Goal: Find specific page/section

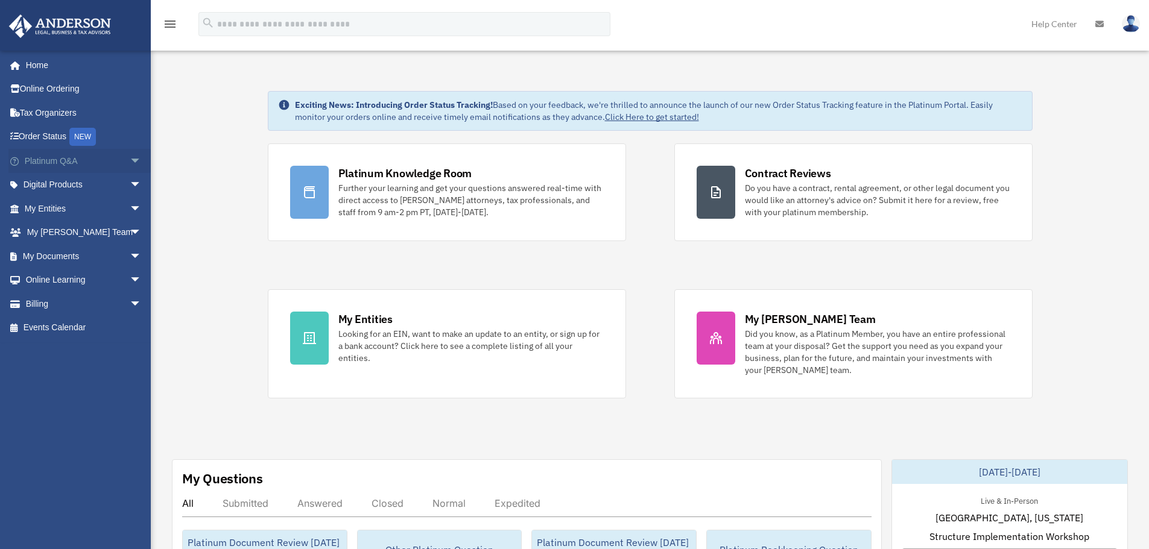
click at [65, 162] on link "Platinum Q&A arrow_drop_down" at bounding box center [83, 161] width 151 height 24
click at [130, 157] on span "arrow_drop_down" at bounding box center [142, 161] width 24 height 25
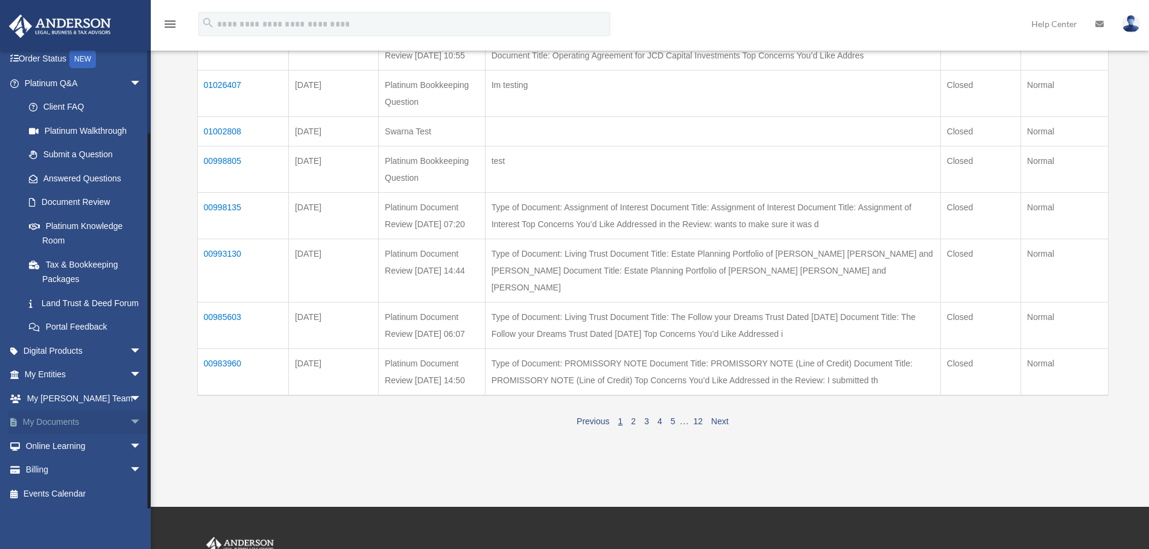
scroll to position [362, 0]
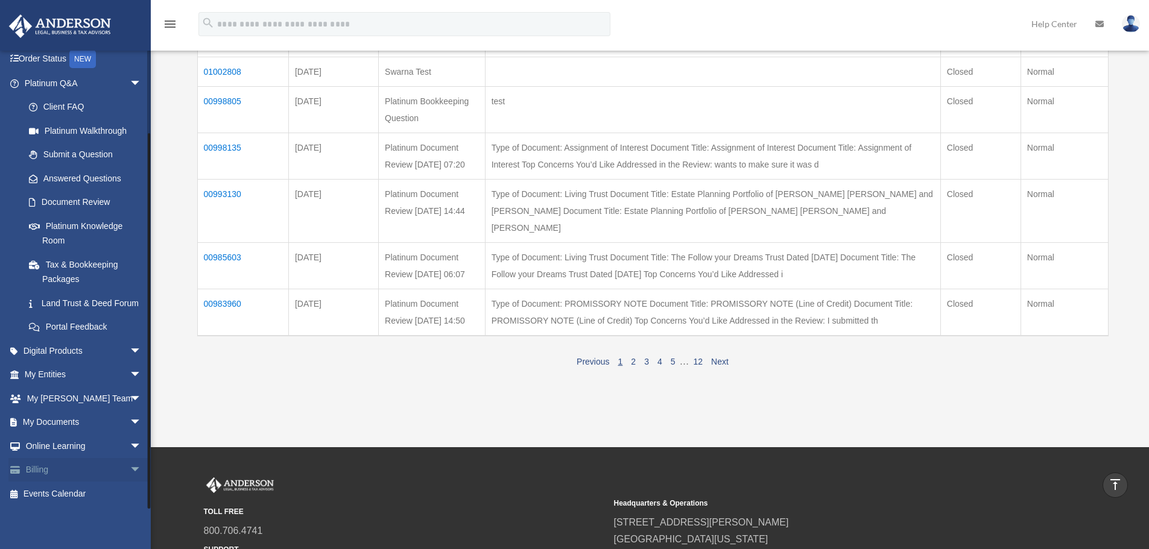
click at [74, 467] on link "Billing arrow_drop_down" at bounding box center [83, 470] width 151 height 24
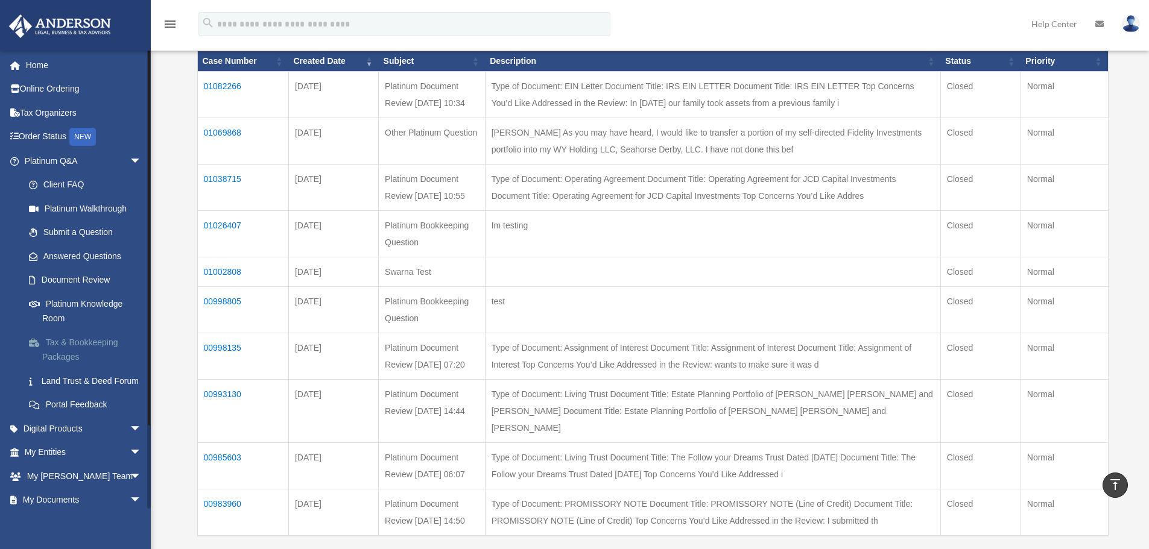
scroll to position [148, 0]
